Goal: Use online tool/utility: Utilize a website feature to perform a specific function

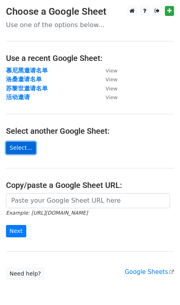
click at [23, 149] on link "Select..." at bounding box center [21, 148] width 30 height 12
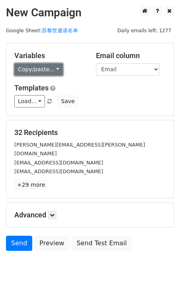
click at [55, 70] on link "Copy/paste..." at bounding box center [38, 69] width 49 height 12
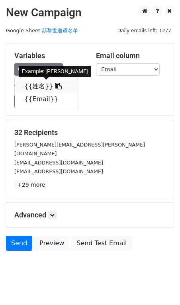
click at [55, 85] on icon at bounding box center [58, 86] width 6 height 6
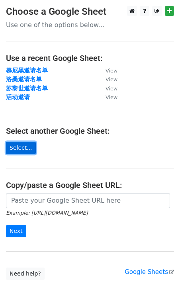
click at [25, 149] on link "Select..." at bounding box center [21, 148] width 30 height 12
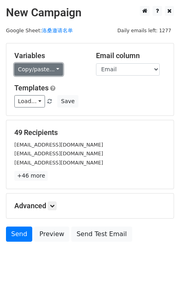
click at [54, 67] on link "Copy/paste..." at bounding box center [38, 69] width 49 height 12
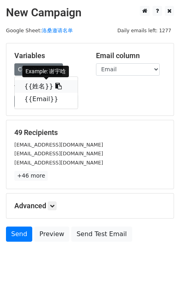
click at [55, 86] on icon at bounding box center [58, 86] width 6 height 6
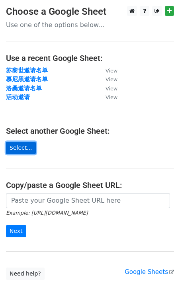
click at [27, 147] on link "Select..." at bounding box center [21, 148] width 30 height 12
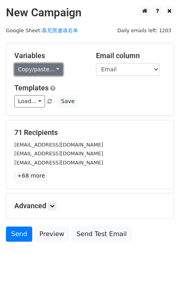
click at [54, 67] on link "Copy/paste..." at bounding box center [38, 69] width 49 height 12
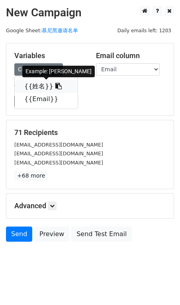
click at [55, 87] on icon at bounding box center [58, 86] width 6 height 6
